Goal: Find specific page/section: Locate a particular part of the current website

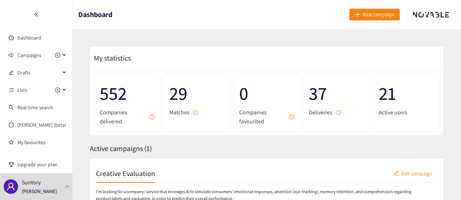
scroll to position [69, 0]
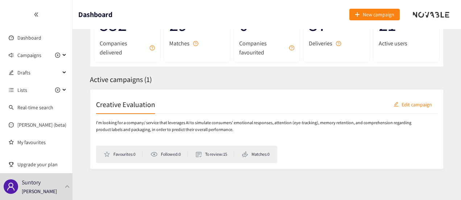
click at [158, 129] on p "I'm looking for a company/ service that leverages AI to simulate consumers' emo…" at bounding box center [258, 126] width 325 height 14
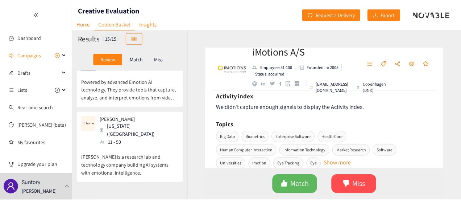
scroll to position [870, 0]
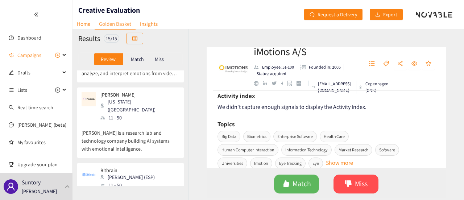
click at [85, 29] on div "Results 15 / 15" at bounding box center [131, 38] width 116 height 19
click at [85, 26] on link "Home" at bounding box center [84, 23] width 22 height 11
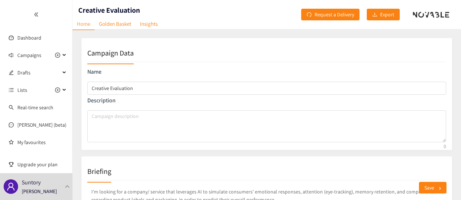
click at [38, 17] on div at bounding box center [36, 14] width 72 height 29
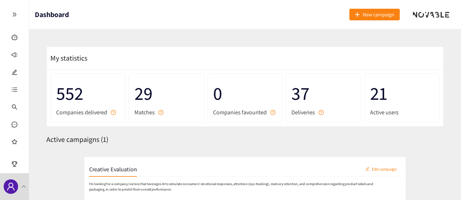
scroll to position [59, 0]
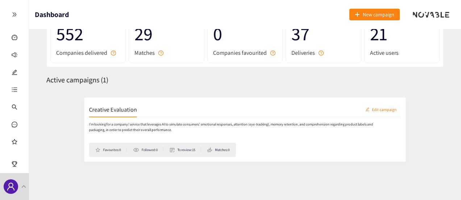
click at [168, 155] on li "To review: 15" at bounding box center [171, 154] width 38 height 7
